Goal: Task Accomplishment & Management: Manage account settings

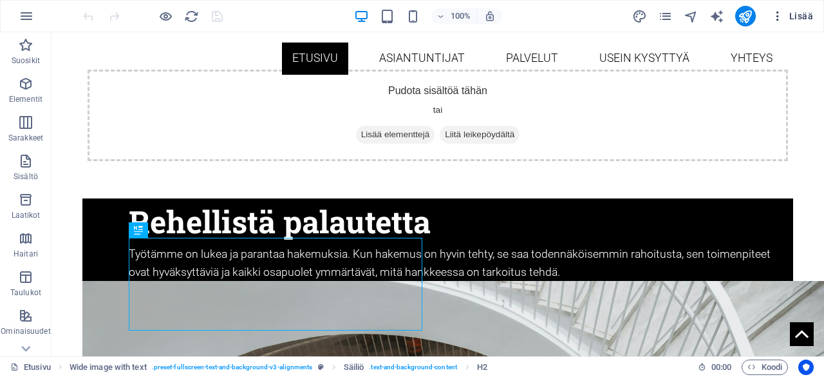
click at [779, 19] on icon "button" at bounding box center [777, 16] width 13 height 13
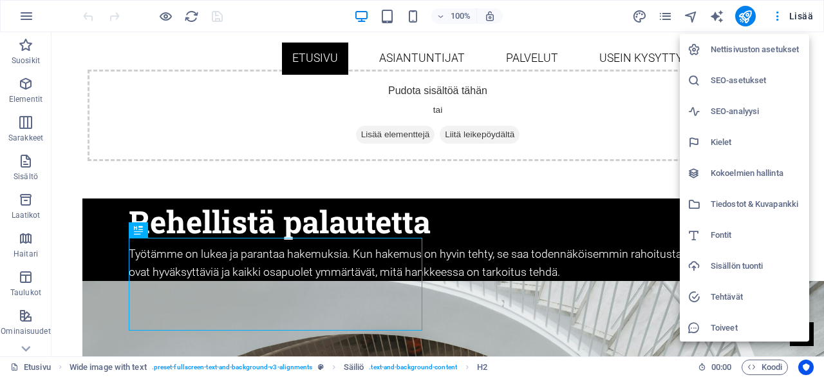
click at [758, 52] on h6 "Nettisivuston asetukset" at bounding box center [756, 49] width 91 height 15
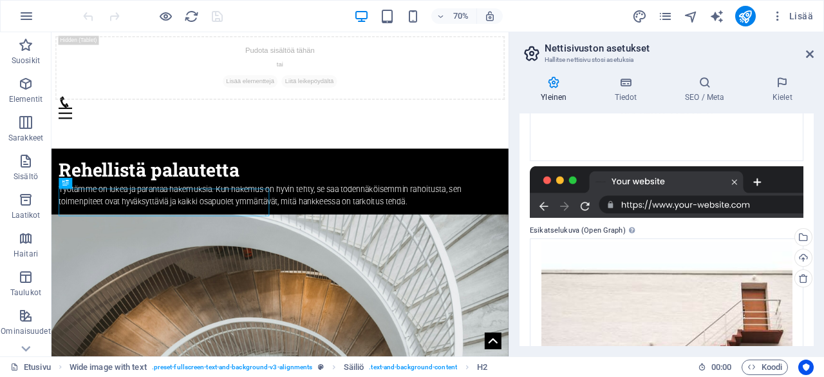
scroll to position [278, 0]
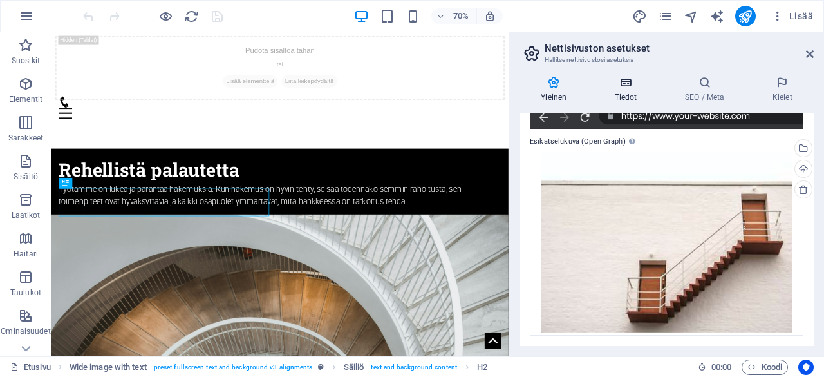
click at [631, 91] on h4 "Tiedot" at bounding box center [628, 89] width 70 height 27
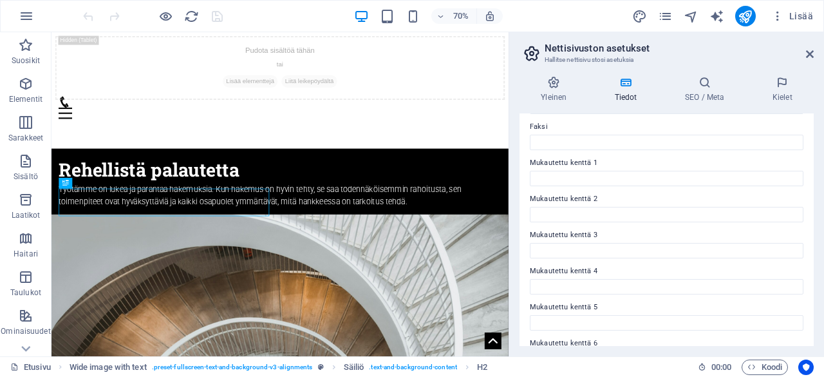
scroll to position [386, 0]
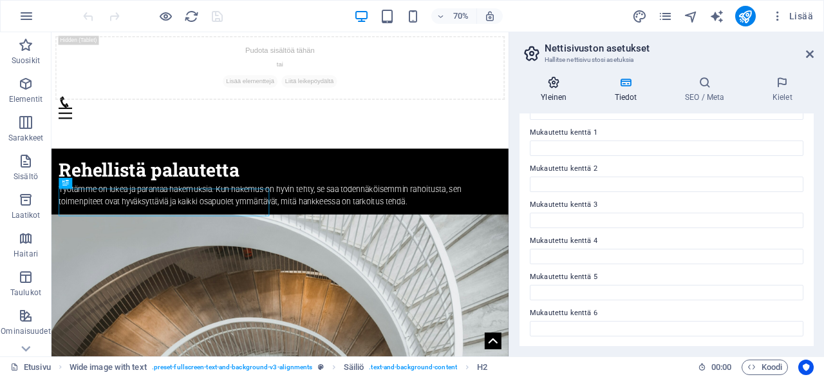
click at [554, 89] on h4 "Yleinen" at bounding box center [556, 89] width 73 height 27
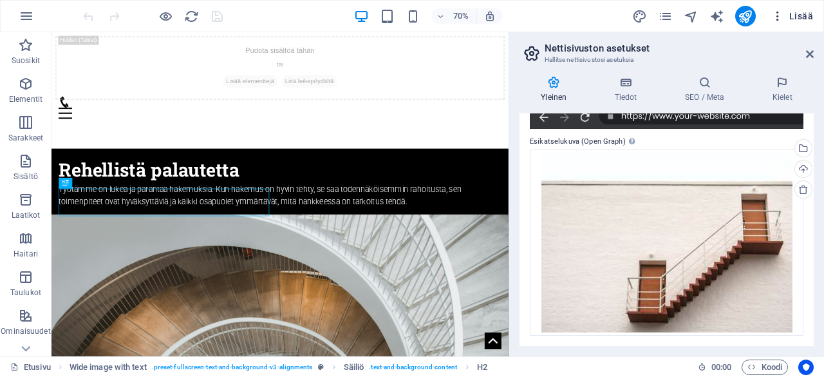
click at [782, 15] on icon "button" at bounding box center [777, 16] width 13 height 13
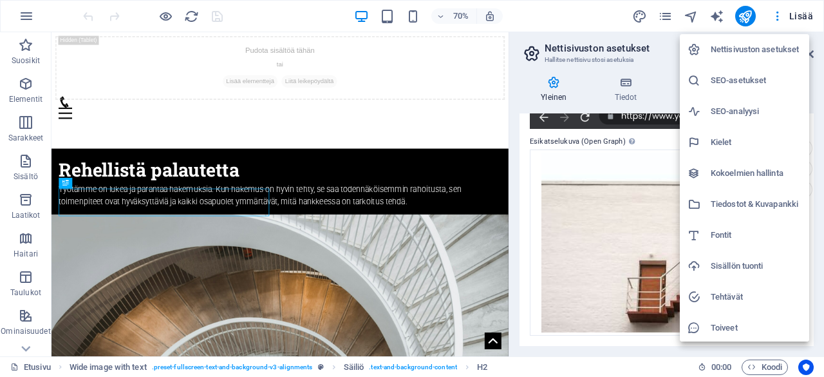
scroll to position [1, 0]
click at [585, 13] on div at bounding box center [412, 188] width 824 height 377
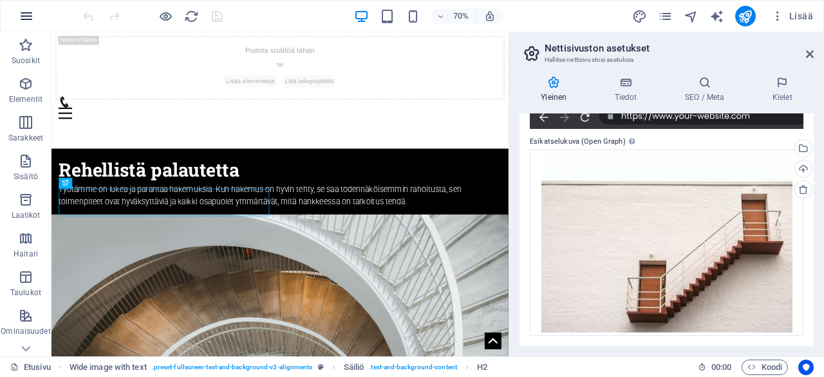
click at [24, 11] on icon "button" at bounding box center [26, 15] width 15 height 15
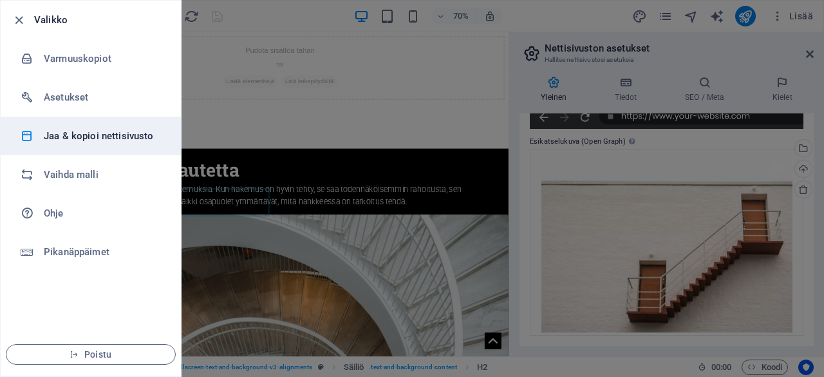
click at [84, 133] on h6 "Jaa & kopioi nettisivusto" at bounding box center [103, 135] width 119 height 15
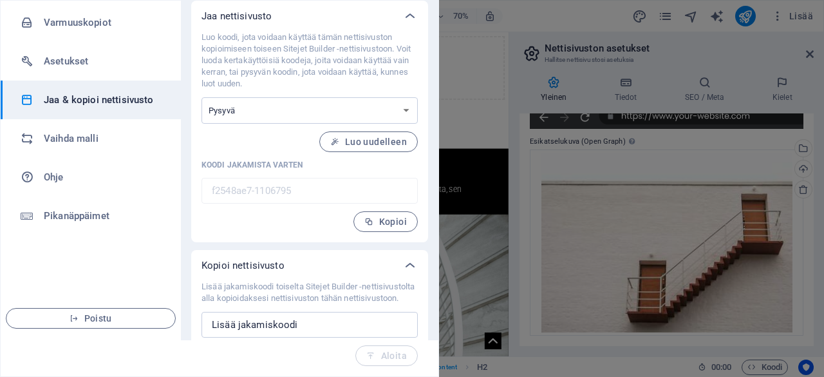
scroll to position [47, 0]
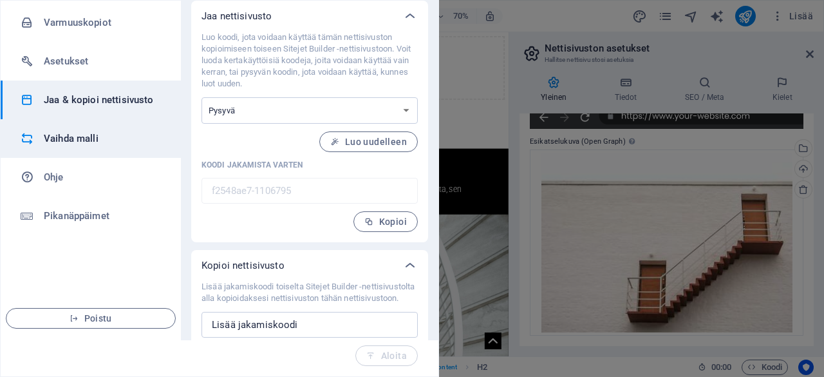
click at [103, 131] on h6 "Vaihda malli" at bounding box center [103, 138] width 119 height 15
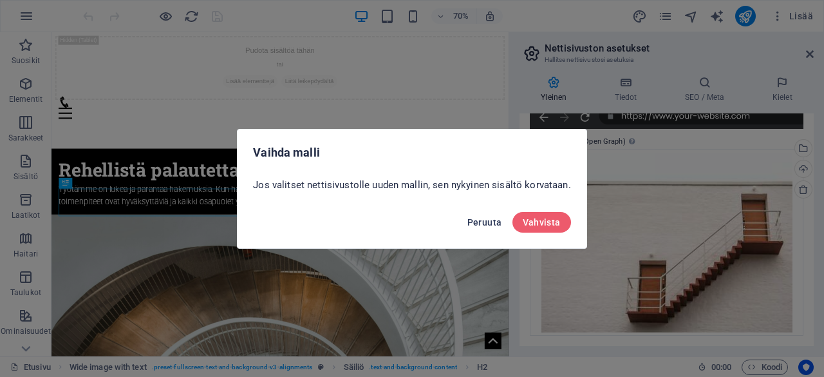
click at [483, 224] on span "Peruuta" at bounding box center [484, 222] width 35 height 10
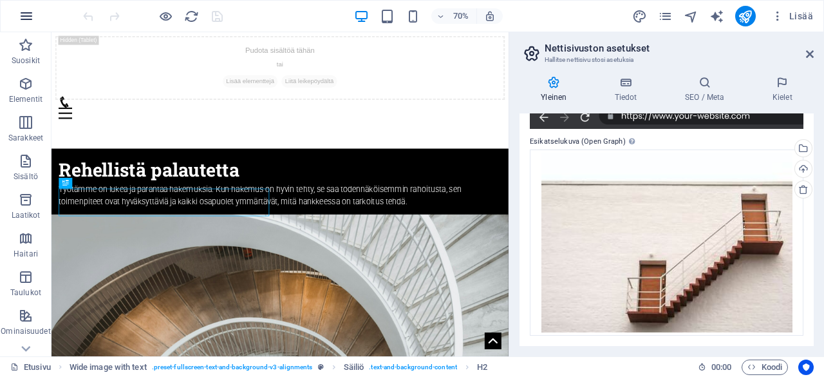
click at [26, 17] on icon "button" at bounding box center [26, 15] width 15 height 15
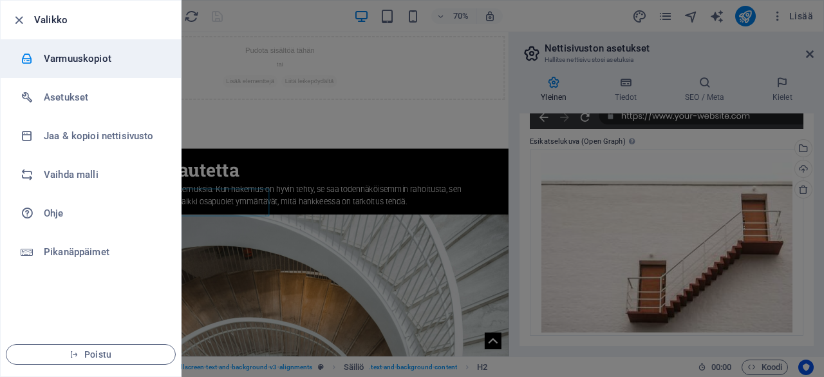
click at [93, 58] on h6 "Varmuuskopiot" at bounding box center [103, 58] width 119 height 15
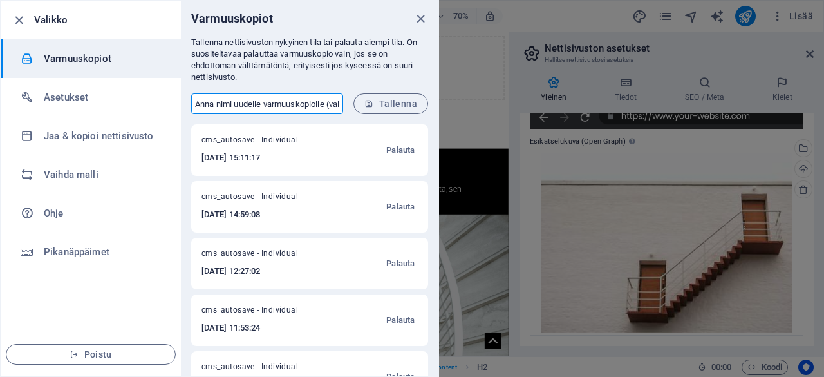
click at [313, 106] on input "text" at bounding box center [267, 103] width 152 height 21
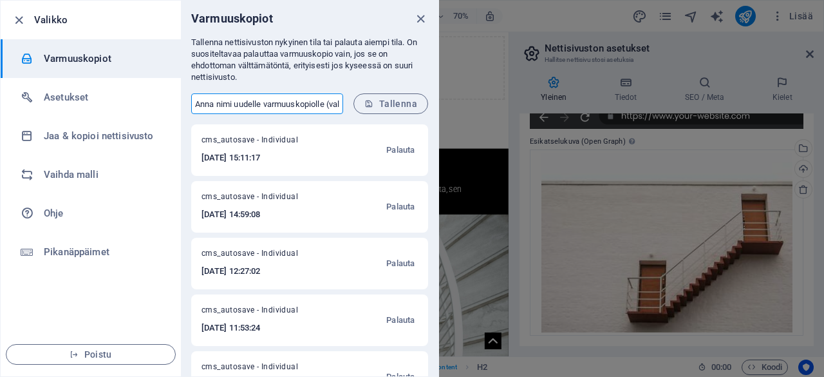
click at [313, 106] on input "text" at bounding box center [267, 103] width 152 height 21
click at [339, 155] on div "cms_autosave - Individual [DATE] 15:11:17 Palauta" at bounding box center [309, 150] width 237 height 52
click at [357, 48] on p "Tallenna nettisivuston nykyinen tila tai palauta aiempi tila. On suositeltavaa …" at bounding box center [309, 60] width 237 height 46
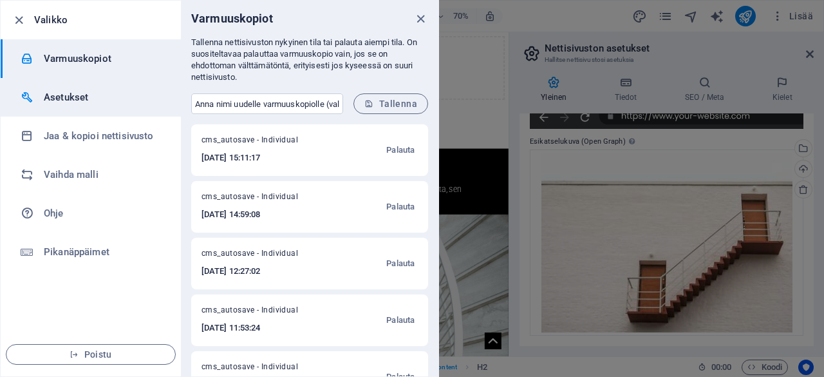
click at [121, 95] on h6 "Asetukset" at bounding box center [103, 96] width 119 height 15
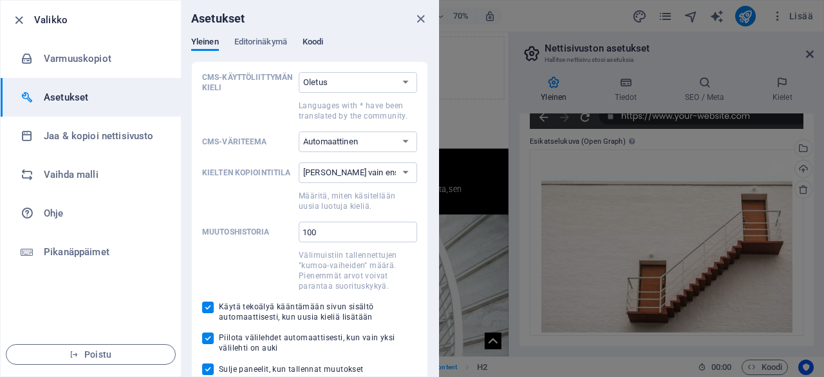
click at [323, 39] on div "Yleinen Editorinäkymä Koodi" at bounding box center [309, 49] width 237 height 24
click at [323, 39] on span "Koodi" at bounding box center [313, 43] width 21 height 18
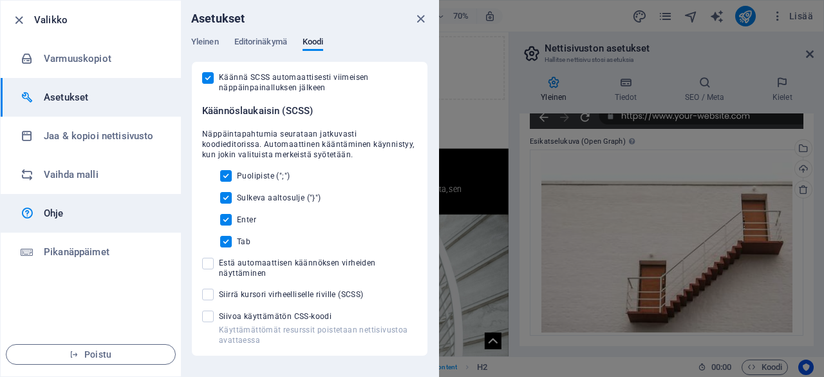
click at [84, 212] on h6 "Ohje" at bounding box center [103, 212] width 119 height 15
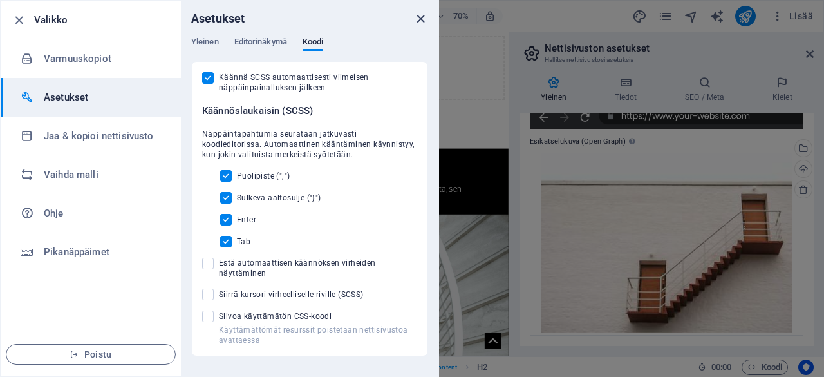
click at [422, 17] on icon "close" at bounding box center [420, 19] width 15 height 15
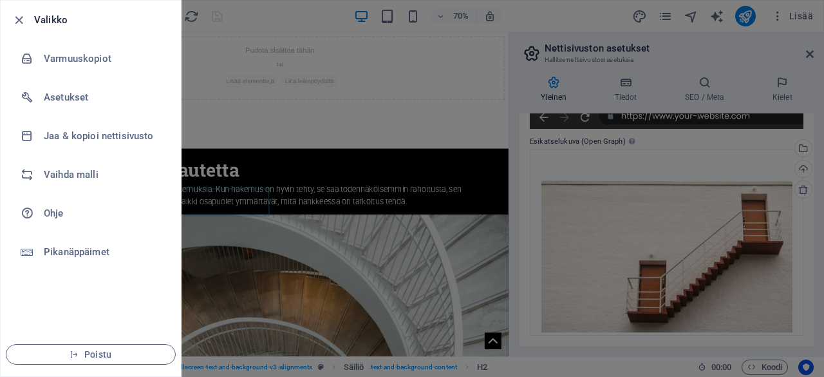
click at [354, 66] on div at bounding box center [412, 188] width 824 height 377
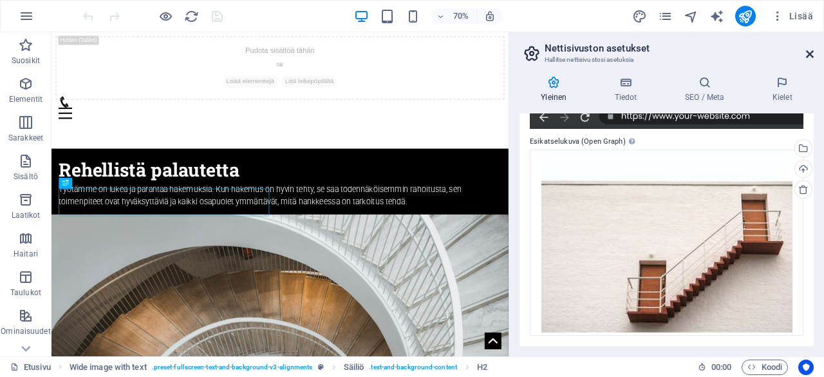
click at [810, 53] on icon at bounding box center [810, 54] width 8 height 10
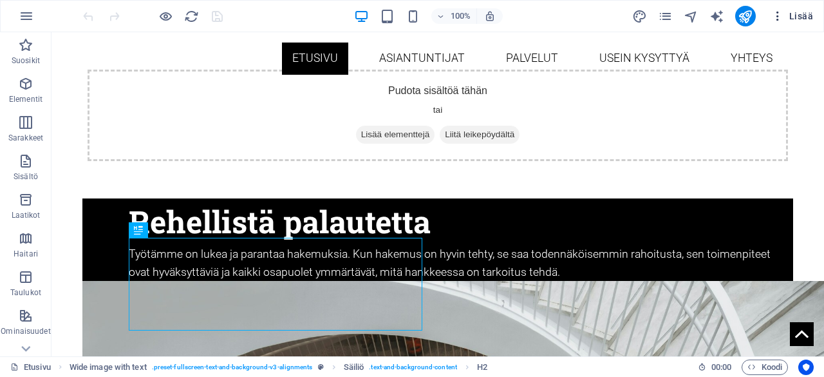
click at [782, 14] on icon "button" at bounding box center [777, 16] width 13 height 13
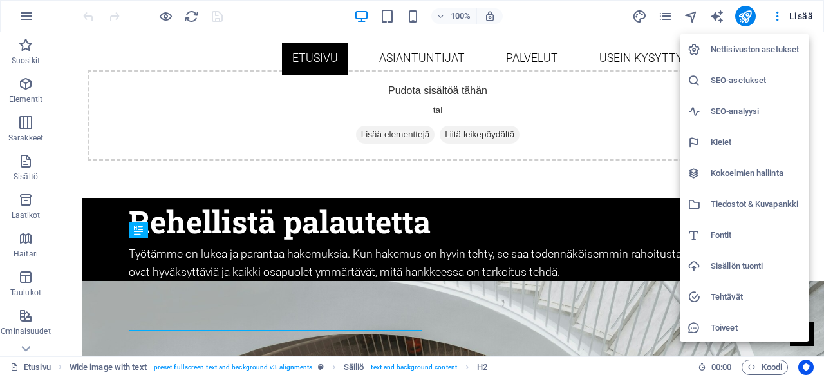
click at [27, 18] on div at bounding box center [412, 188] width 824 height 377
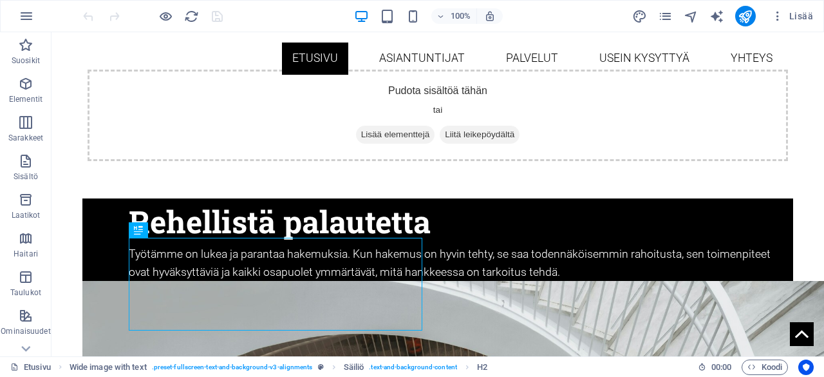
click at [27, 18] on icon "button" at bounding box center [26, 15] width 15 height 15
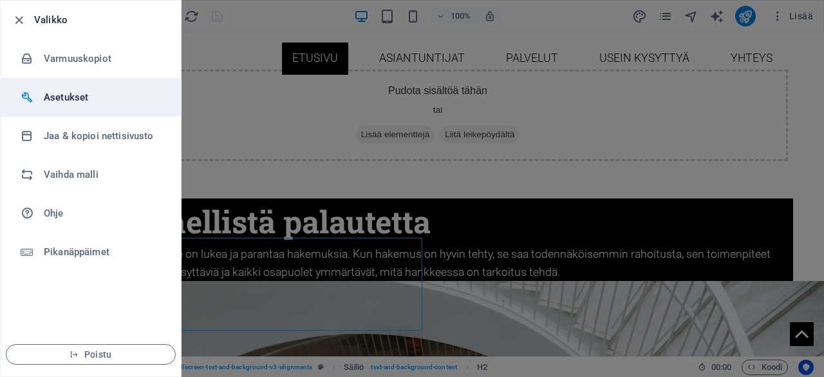
click at [84, 96] on h6 "Asetukset" at bounding box center [103, 96] width 119 height 15
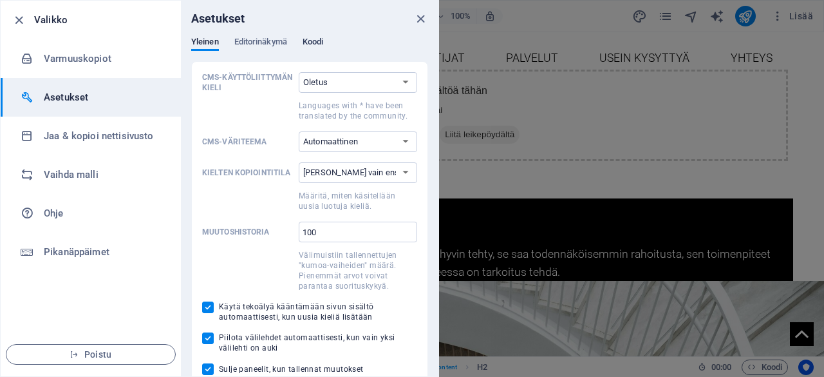
click at [312, 42] on span "Koodi" at bounding box center [313, 43] width 21 height 18
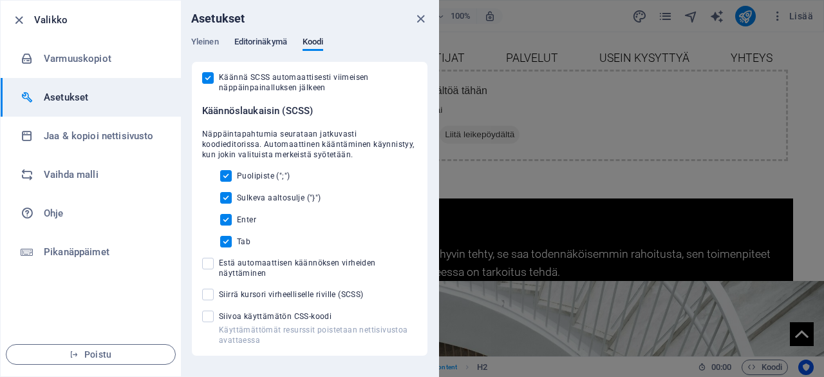
click at [265, 38] on span "Editorinäkymä" at bounding box center [260, 43] width 53 height 18
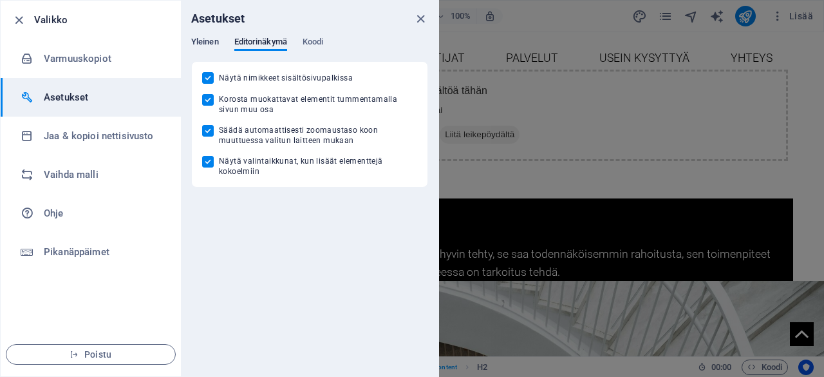
click at [209, 41] on span "Yleinen" at bounding box center [205, 43] width 28 height 18
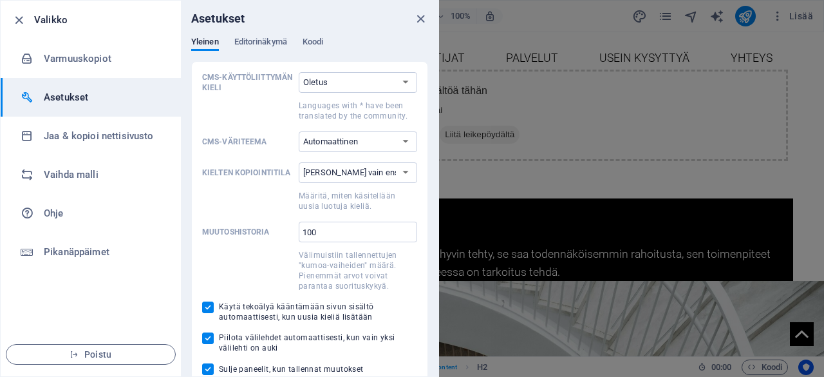
click at [637, 313] on div at bounding box center [412, 188] width 824 height 377
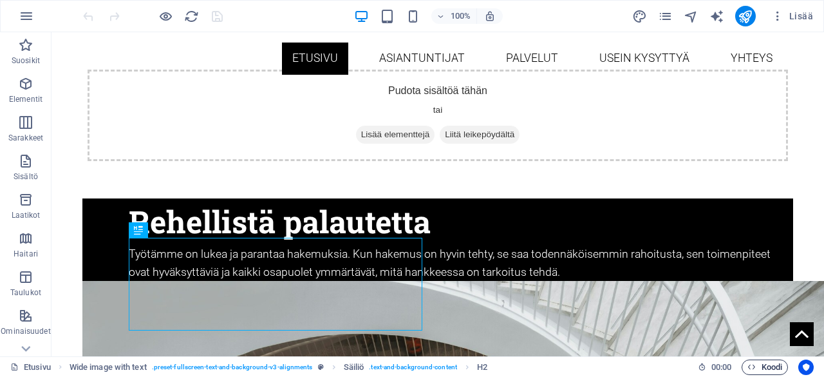
click at [762, 368] on span "Koodi" at bounding box center [764, 366] width 35 height 15
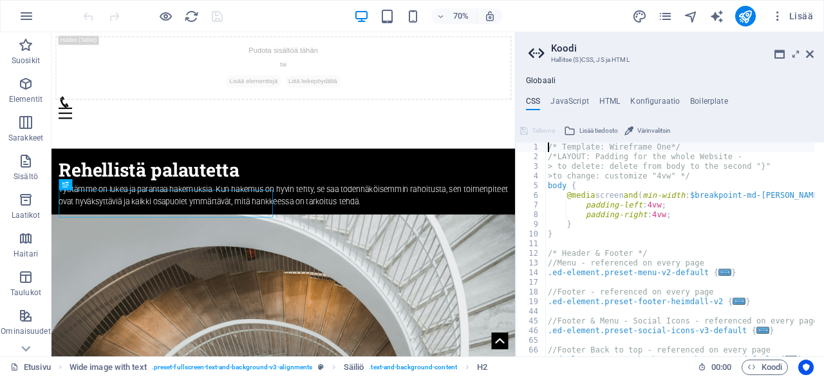
type textarea "@include footer-skadi-v2; }"
